Goal: Transaction & Acquisition: Download file/media

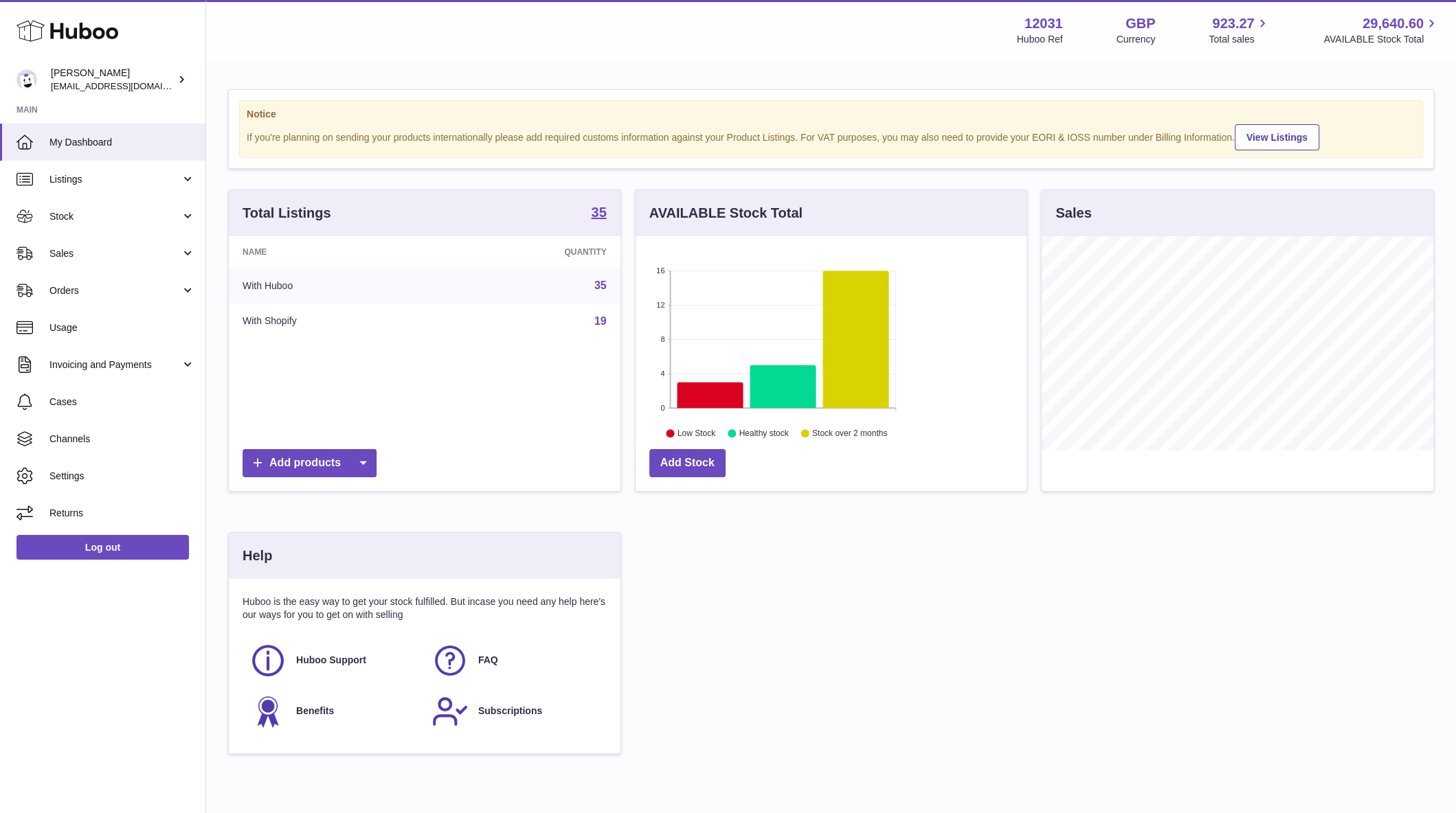
scroll to position [214, 391]
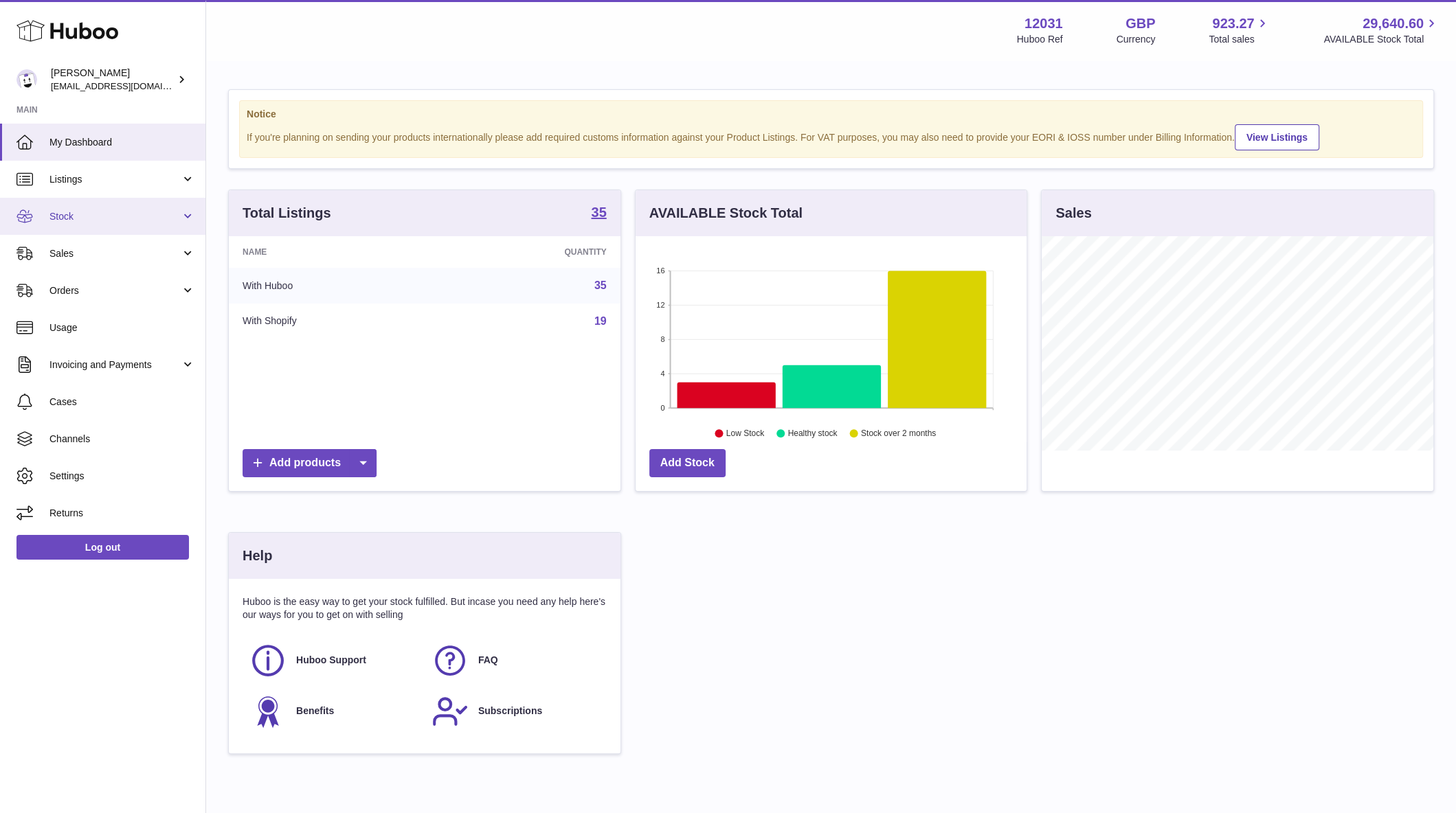
click at [80, 220] on span "Stock" at bounding box center [115, 217] width 131 height 13
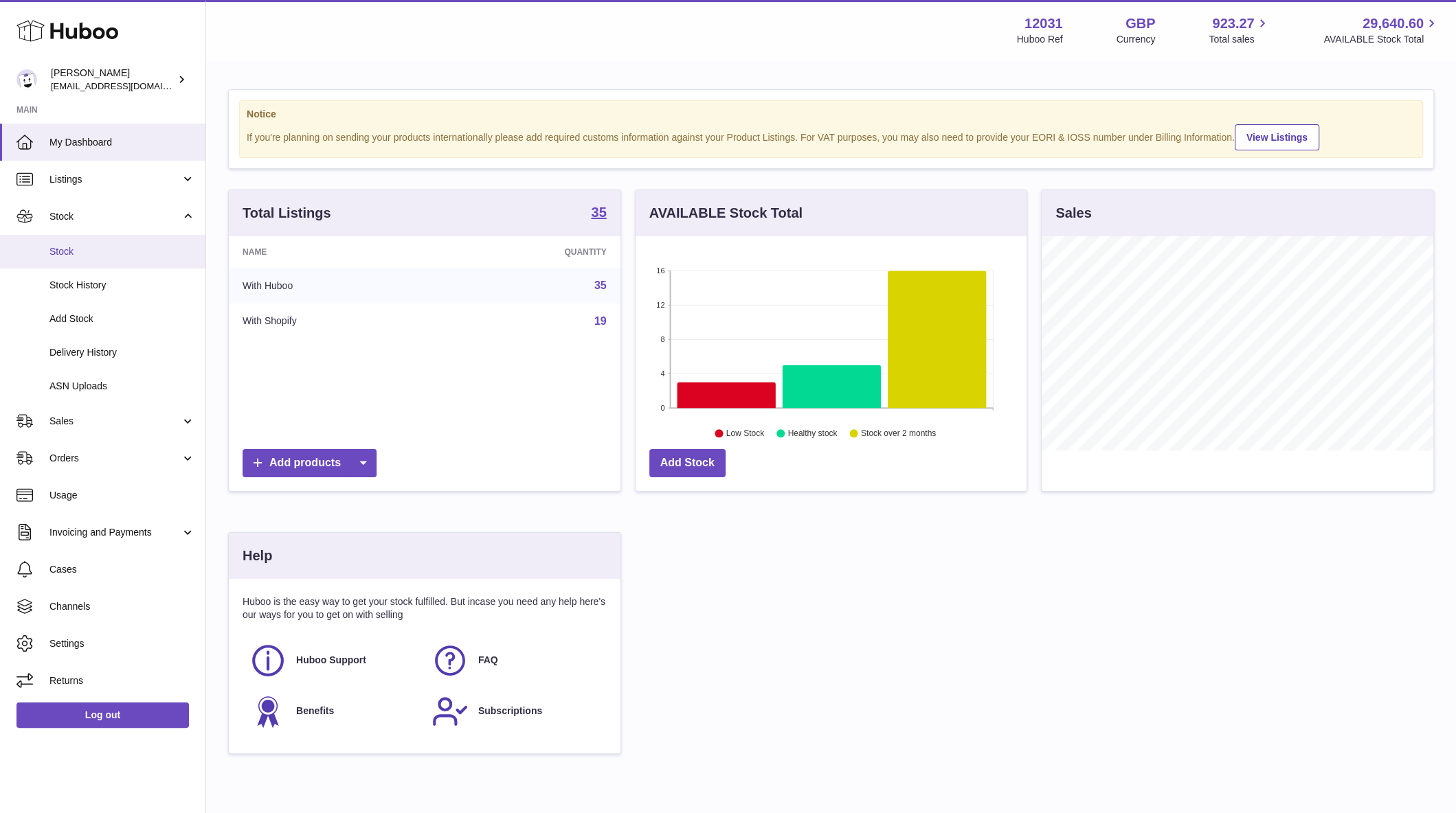
click at [74, 255] on span "Stock" at bounding box center [122, 252] width 146 height 13
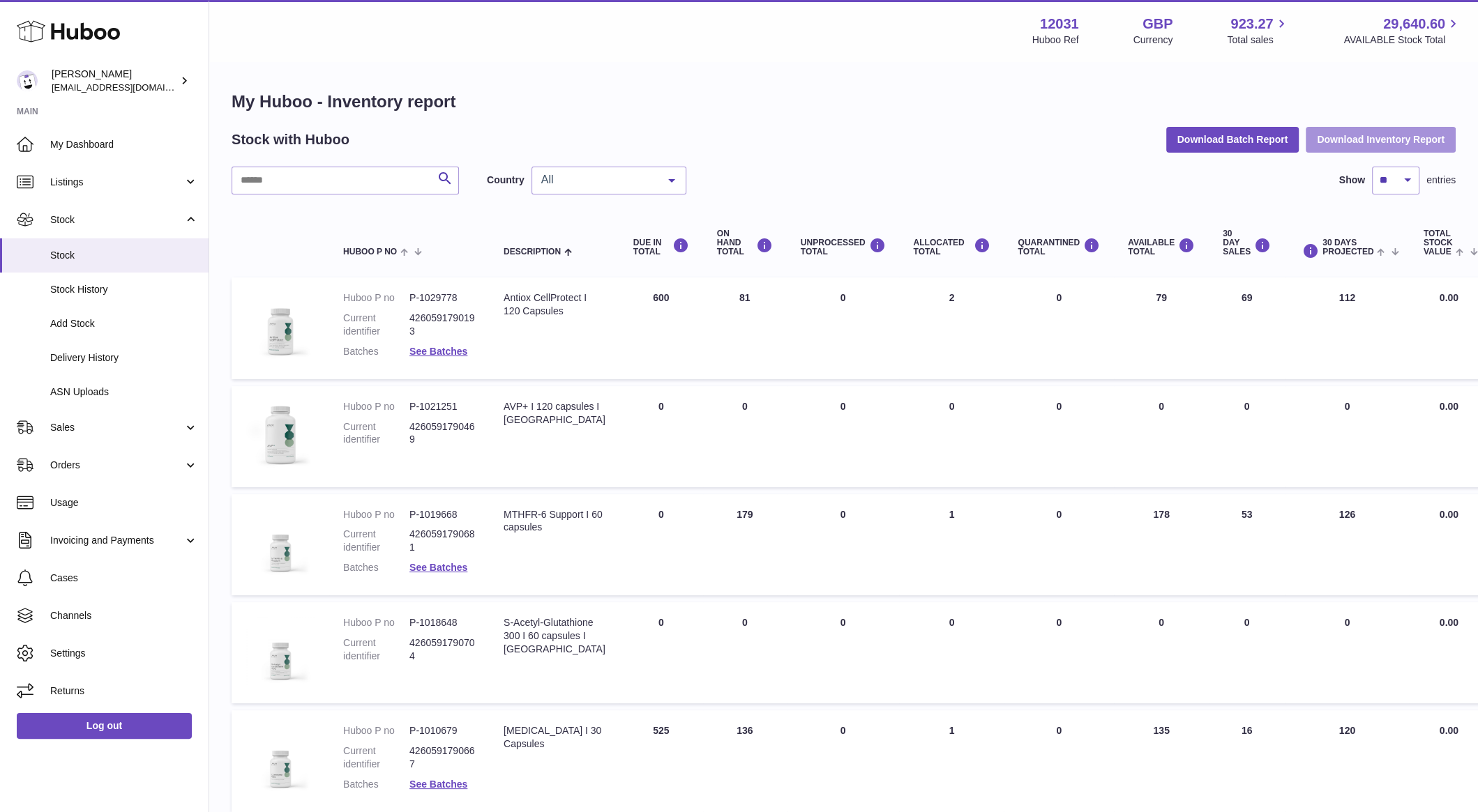
click at [1395, 143] on button "Download Inventory Report" at bounding box center [1380, 139] width 150 height 25
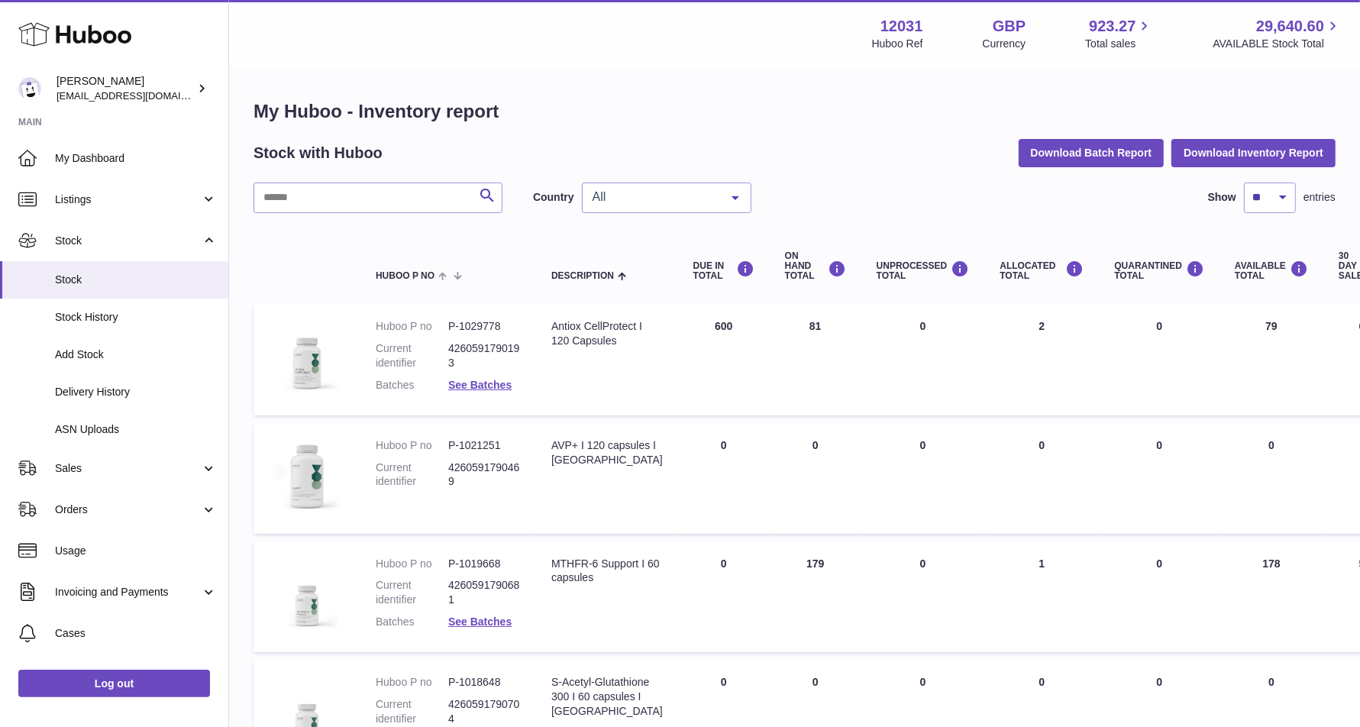
click at [668, 191] on span "All" at bounding box center [654, 196] width 131 height 15
click at [648, 260] on span "GB" at bounding box center [667, 259] width 168 height 31
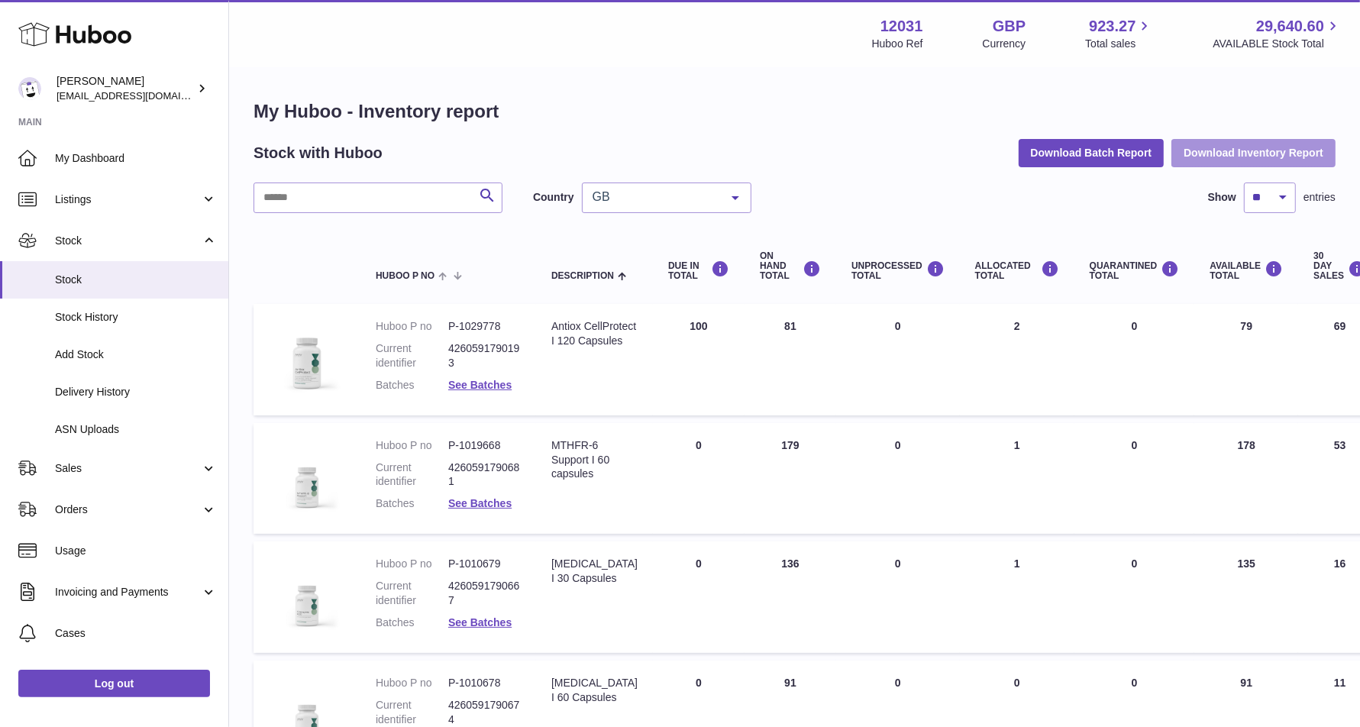
click at [1244, 154] on button "Download Inventory Report" at bounding box center [1254, 152] width 164 height 27
